Goal: Information Seeking & Learning: Learn about a topic

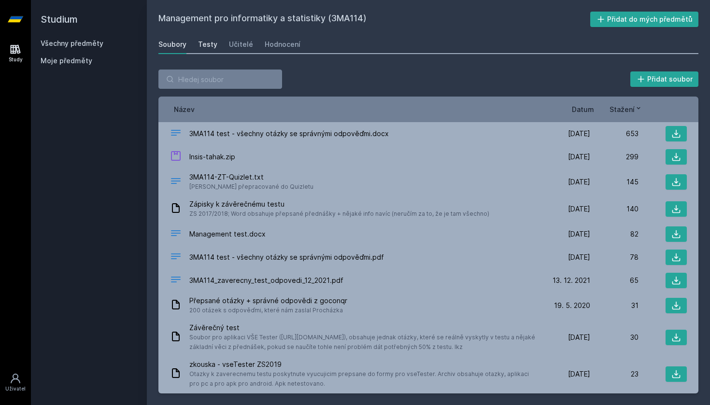
drag, startPoint x: 0, startPoint y: 0, endPoint x: 211, endPoint y: 45, distance: 215.8
click at [211, 45] on div "Testy" at bounding box center [207, 45] width 19 height 10
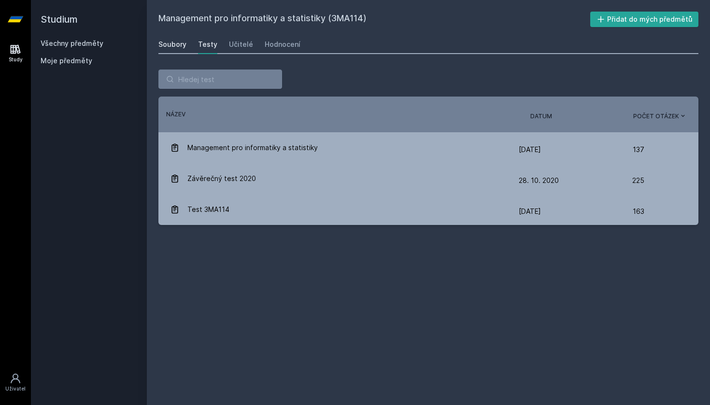
click at [177, 45] on div "Soubory" at bounding box center [172, 45] width 28 height 10
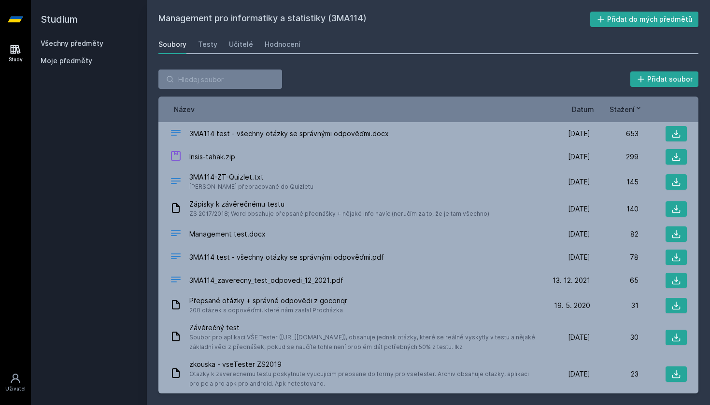
click at [44, 37] on h2 "Studium" at bounding box center [89, 19] width 97 height 39
click at [62, 44] on link "Všechny předměty" at bounding box center [72, 43] width 63 height 8
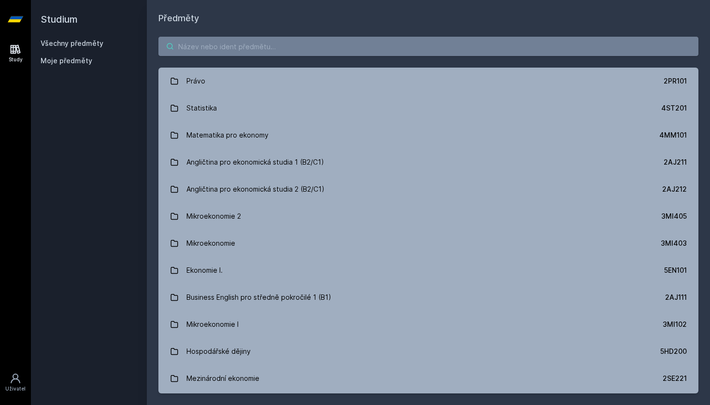
click at [226, 55] on input "search" at bounding box center [428, 46] width 540 height 19
paste input "4MM106"
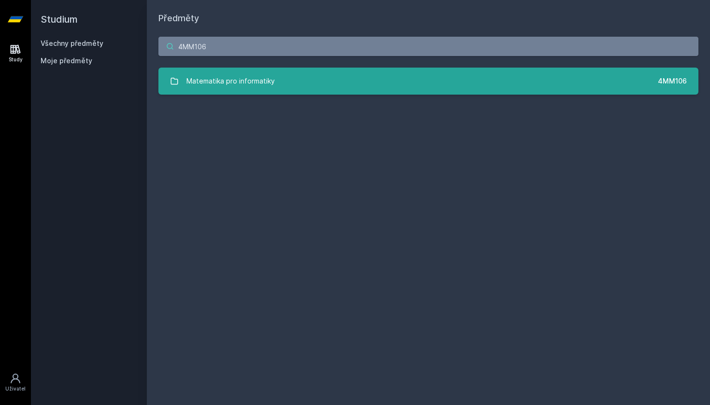
type input "4MM106"
click at [205, 71] on div "Matematika pro informatiky" at bounding box center [230, 80] width 88 height 19
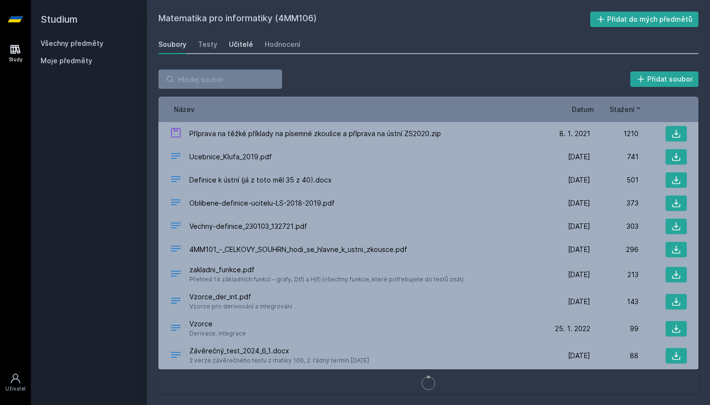
click at [235, 48] on div "Učitelé" at bounding box center [241, 45] width 24 height 10
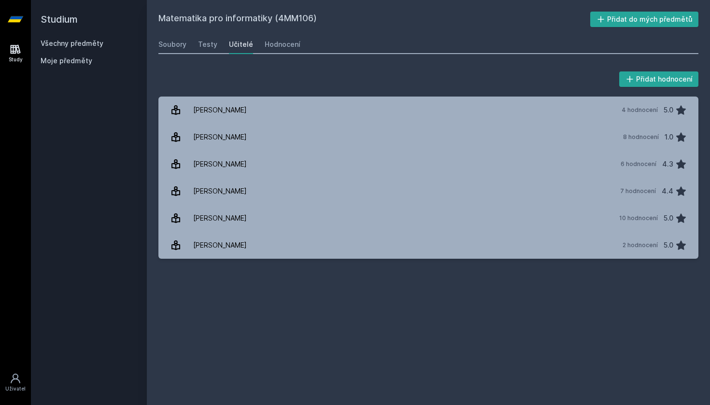
click at [57, 64] on span "Moje předměty" at bounding box center [67, 61] width 52 height 10
click at [70, 62] on span "Moje předměty" at bounding box center [67, 61] width 52 height 10
click at [46, 63] on span "Moje předměty" at bounding box center [67, 61] width 52 height 10
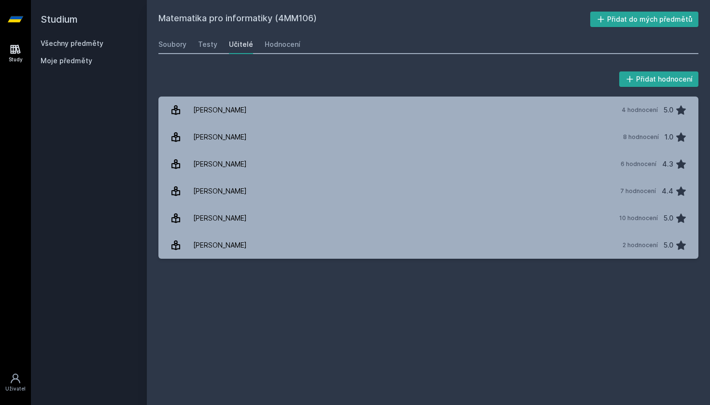
click at [19, 52] on icon at bounding box center [16, 49] width 10 height 9
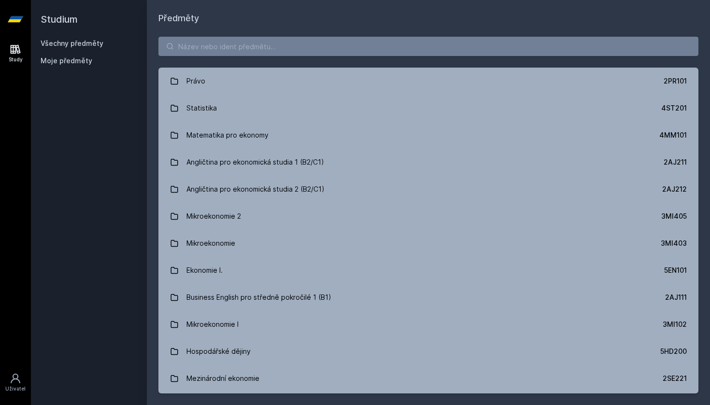
click at [262, 57] on div "Právo 2PR101 Statistika 4ST201 Matematika pro ekonomy 4MM101 Angličtina pro eko…" at bounding box center [428, 215] width 563 height 380
click at [265, 49] on input "search" at bounding box center [428, 46] width 540 height 19
paste input "4MM106"
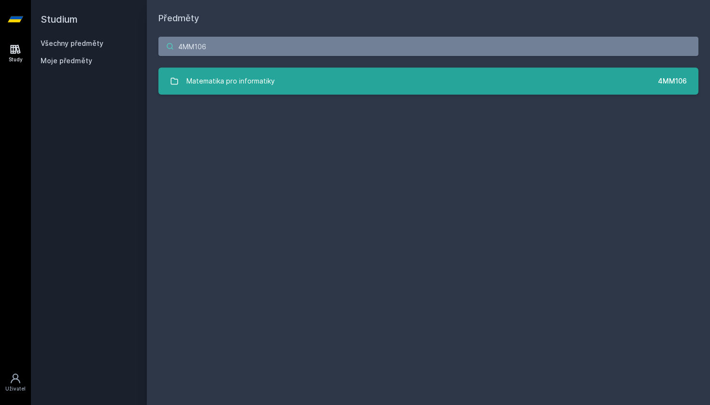
type input "4MM106"
click at [270, 87] on div "Matematika pro informatiky" at bounding box center [230, 80] width 88 height 19
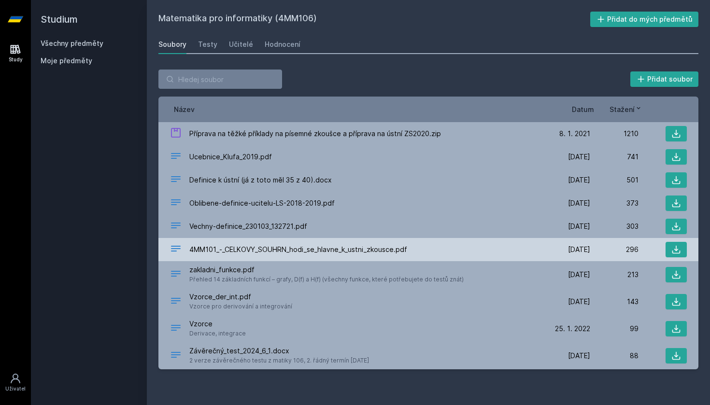
click at [218, 246] on span "4MM101_-_CELKOVY_SOUHRN_hodi_se_hlavne_k_ustni_zkousce.pdf" at bounding box center [298, 250] width 218 height 10
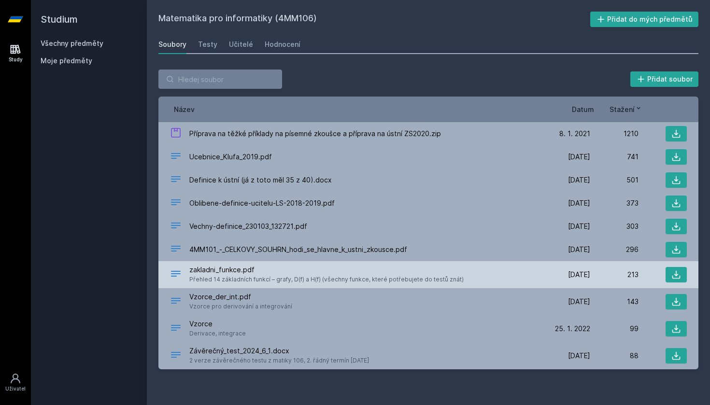
click at [511, 271] on div "zakladni_funkce.pdf Přehled 14 základních funkcí – grafy, D(f) a H(f) (všechny …" at bounding box center [356, 274] width 372 height 19
click at [680, 273] on icon at bounding box center [676, 275] width 10 height 10
